Goal: Check status: Check status

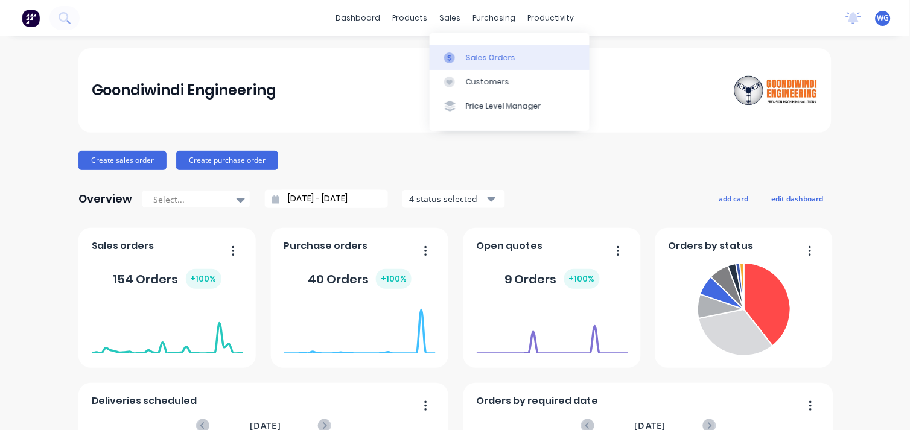
click at [472, 57] on div "Sales Orders" at bounding box center [490, 57] width 49 height 11
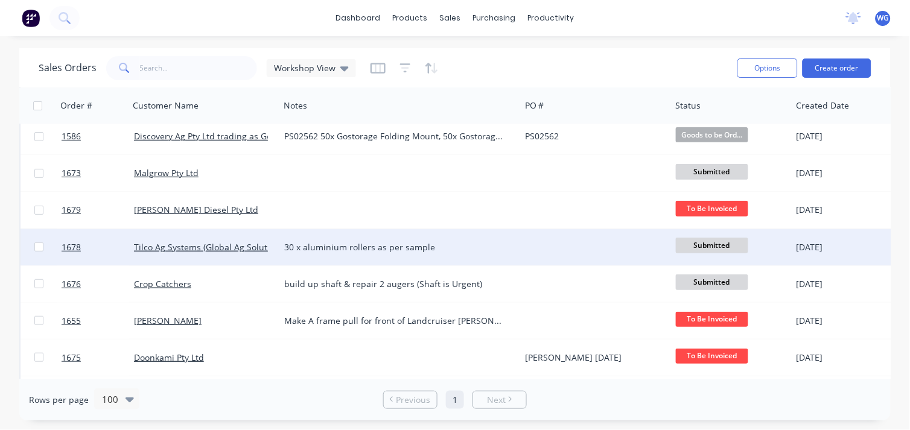
scroll to position [81, 0]
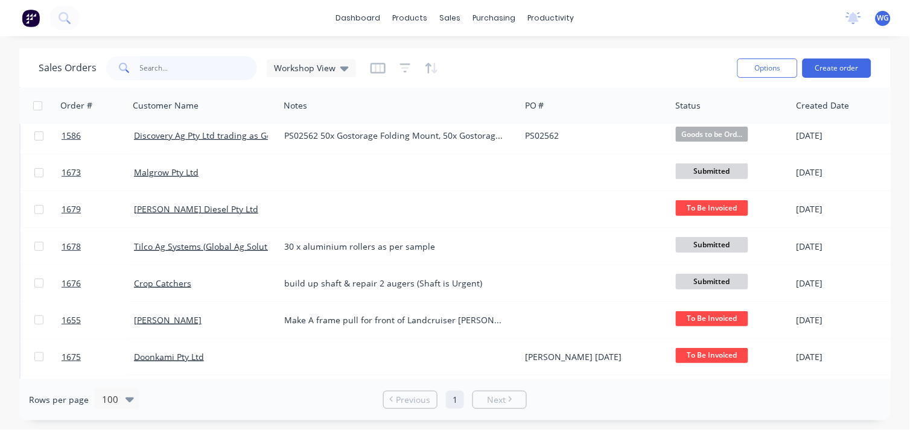
click at [160, 71] on input "text" at bounding box center [199, 68] width 118 height 24
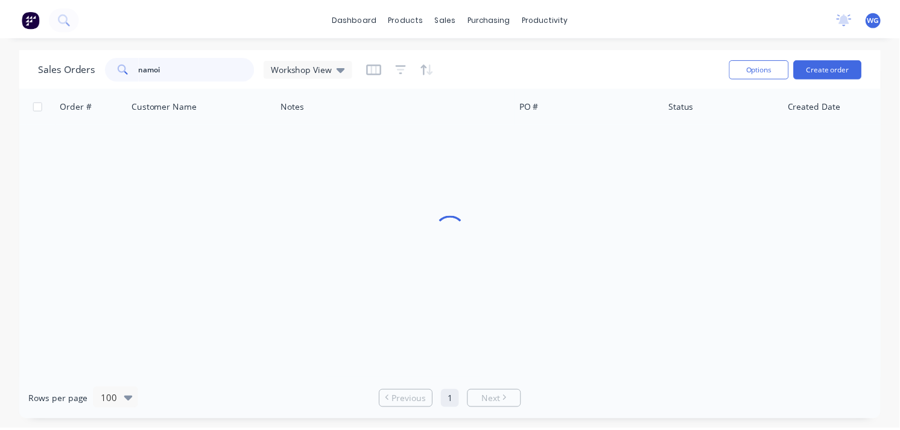
scroll to position [0, 0]
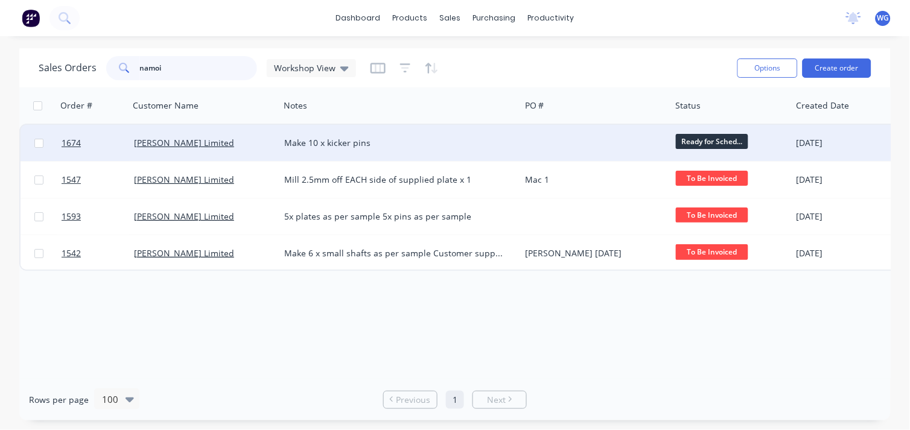
type input "namoi"
click at [224, 143] on div "[PERSON_NAME] Limited" at bounding box center [201, 143] width 134 height 12
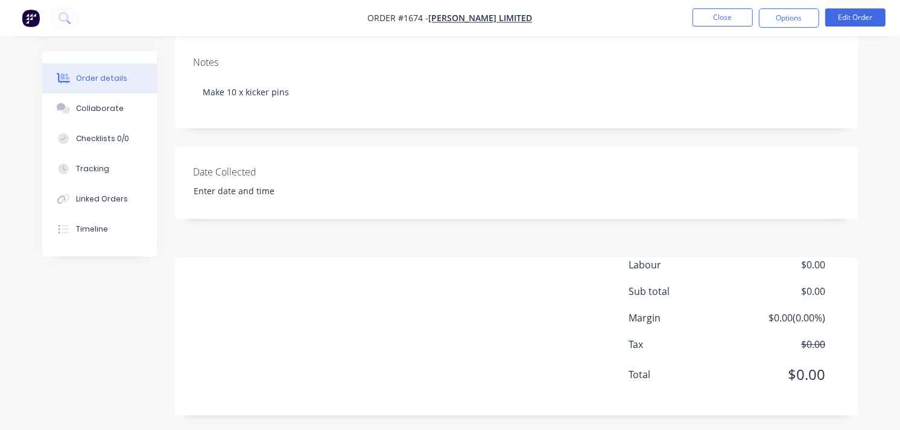
scroll to position [227, 0]
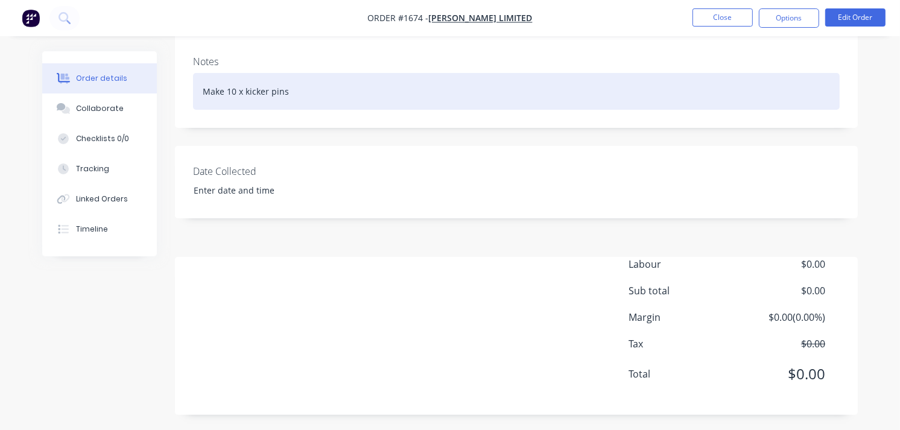
click at [318, 95] on div "Make 10 x kicker pins" at bounding box center [516, 91] width 647 height 37
